Goal: Transaction & Acquisition: Purchase product/service

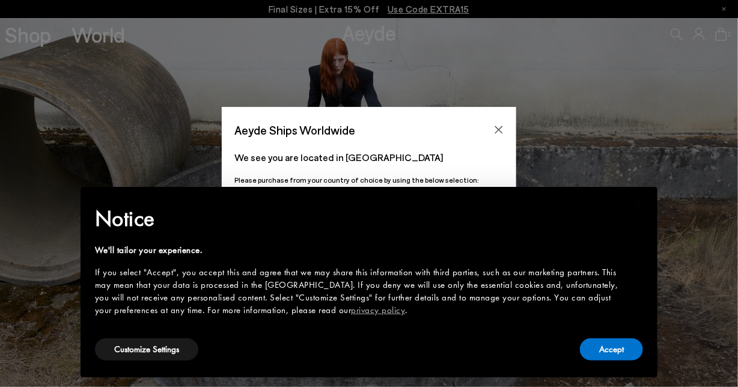
click at [619, 336] on div "Accept" at bounding box center [611, 349] width 63 height 27
click at [617, 353] on button "Accept" at bounding box center [611, 349] width 63 height 22
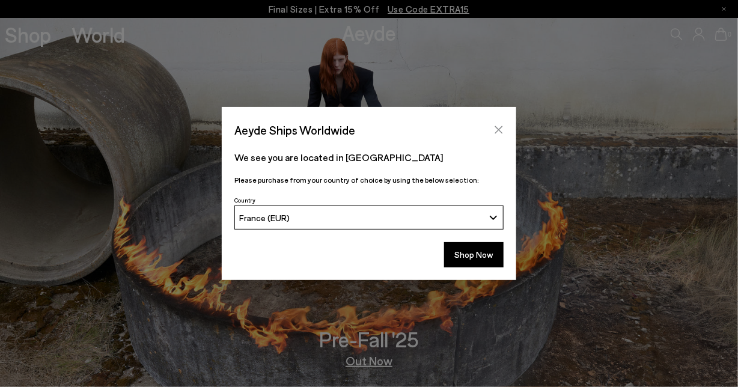
click at [498, 126] on icon "Close" at bounding box center [499, 130] width 10 height 10
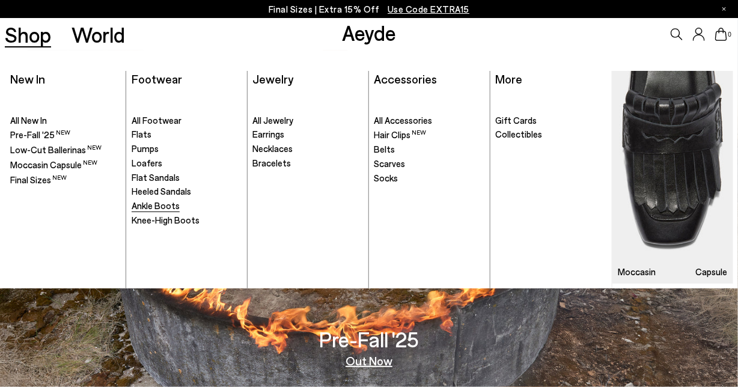
click at [160, 204] on span "Ankle Boots" at bounding box center [156, 205] width 48 height 11
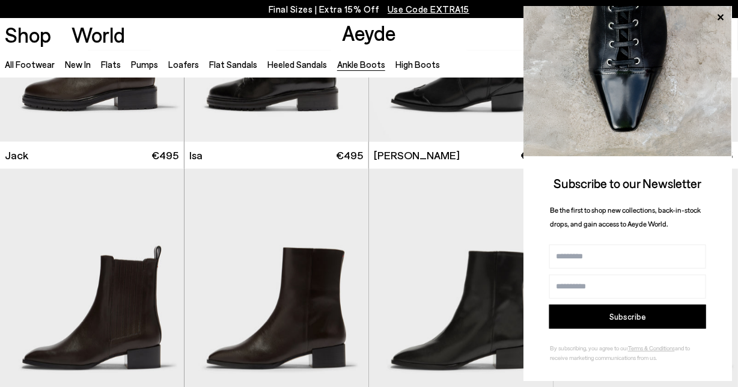
scroll to position [1975, 0]
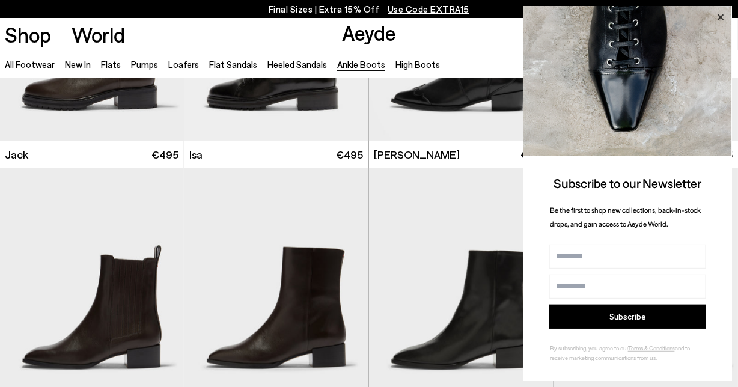
click at [713, 20] on icon at bounding box center [720, 18] width 16 height 16
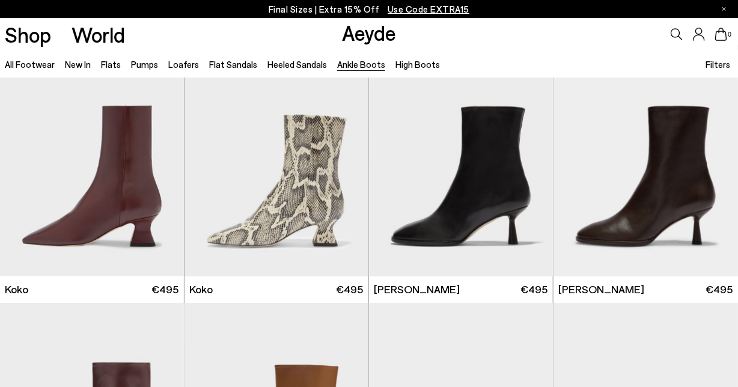
scroll to position [543, 0]
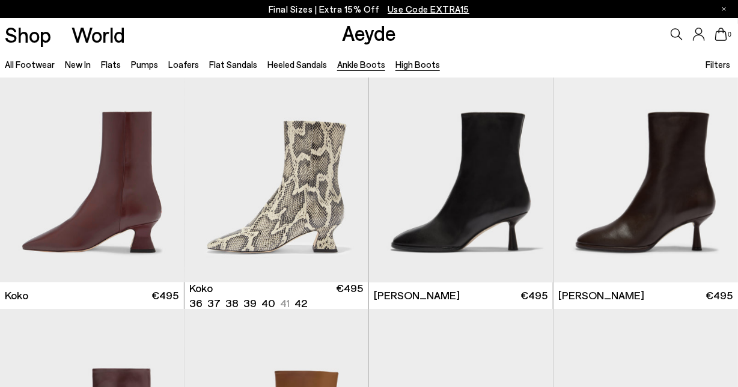
click at [425, 65] on link "High Boots" at bounding box center [417, 64] width 44 height 11
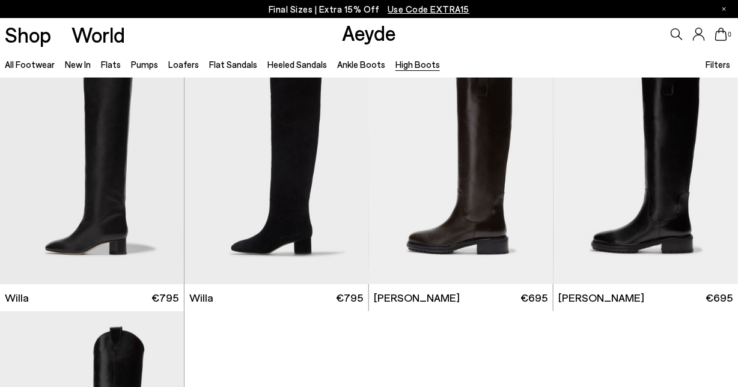
scroll to position [280, 0]
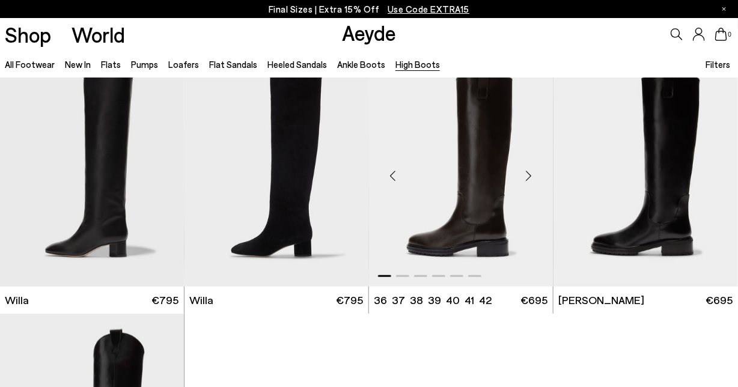
click at [479, 257] on img "1 / 6" at bounding box center [461, 170] width 184 height 231
